Goal: Task Accomplishment & Management: Use online tool/utility

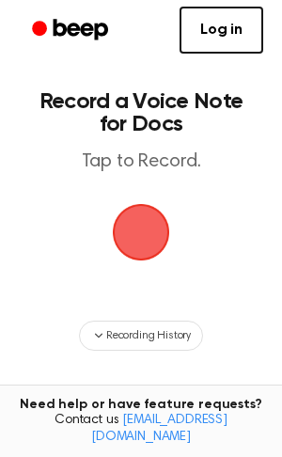
click at [145, 217] on span "button" at bounding box center [141, 232] width 53 height 53
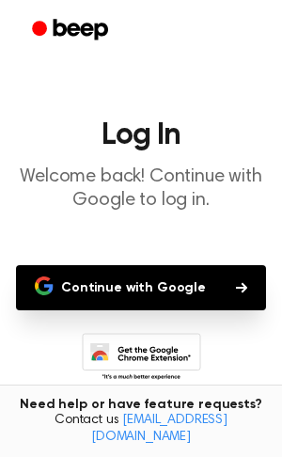
click at [142, 288] on button "Continue with Google" at bounding box center [141, 287] width 250 height 45
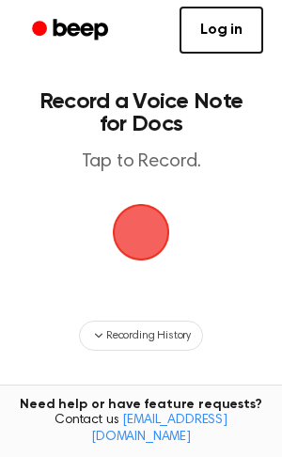
click at [160, 237] on span "button" at bounding box center [141, 232] width 53 height 53
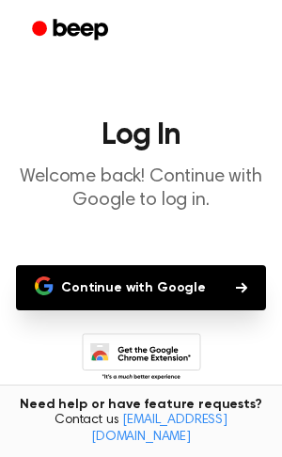
click at [176, 268] on button "Continue with Google" at bounding box center [141, 287] width 250 height 45
click at [161, 279] on button "Continue with Google" at bounding box center [141, 287] width 250 height 45
